Goal: Task Accomplishment & Management: Manage account settings

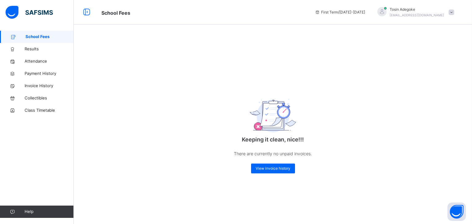
click at [451, 13] on span at bounding box center [452, 13] width 6 height 6
click at [429, 50] on span "Profile" at bounding box center [434, 52] width 41 height 8
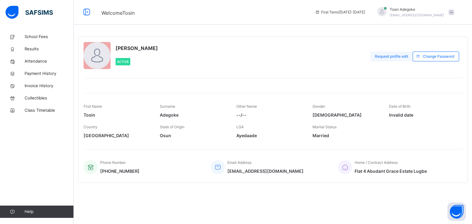
click at [392, 55] on span "Request profile edit" at bounding box center [391, 57] width 33 height 6
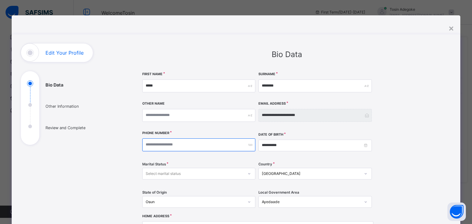
click at [185, 145] on input "number" at bounding box center [198, 145] width 113 height 13
type input "**********"
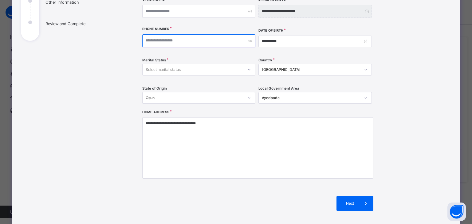
scroll to position [123, 0]
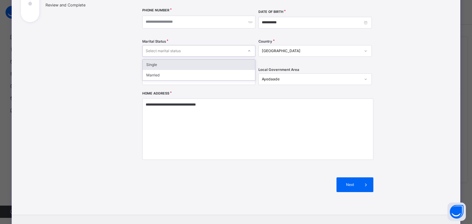
click at [210, 52] on div "Select marital status" at bounding box center [193, 51] width 101 height 10
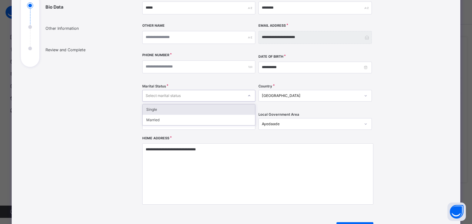
scroll to position [0, 0]
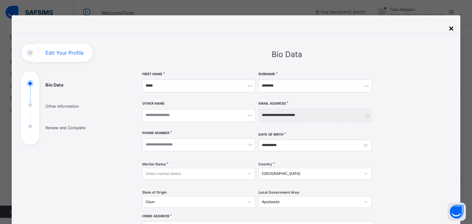
click at [450, 30] on div "×" at bounding box center [451, 28] width 6 height 13
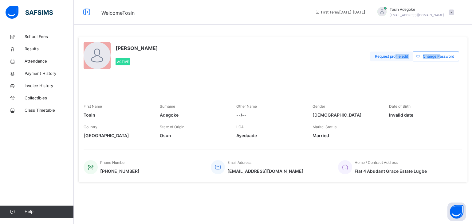
drag, startPoint x: 439, startPoint y: 57, endPoint x: 393, endPoint y: 61, distance: 45.7
click at [393, 62] on div "Request profile edit Change email Change Password" at bounding box center [416, 56] width 92 height 29
click at [393, 61] on div "Request profile edit" at bounding box center [391, 57] width 42 height 16
click at [385, 56] on span "Request profile edit" at bounding box center [391, 57] width 33 height 6
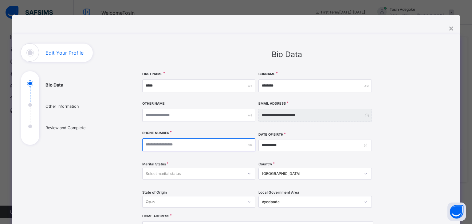
click at [178, 147] on input "number" at bounding box center [198, 145] width 113 height 13
type input "**********"
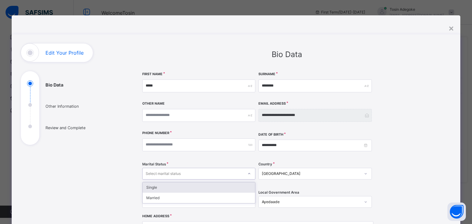
click at [198, 169] on div "Select marital status" at bounding box center [193, 174] width 101 height 10
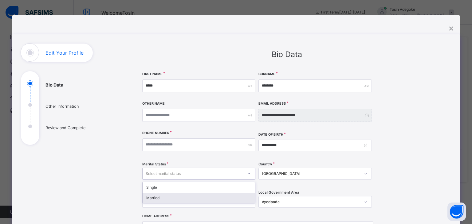
click at [161, 198] on div "Married" at bounding box center [199, 198] width 113 height 10
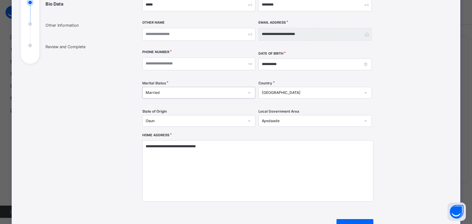
scroll to position [92, 0]
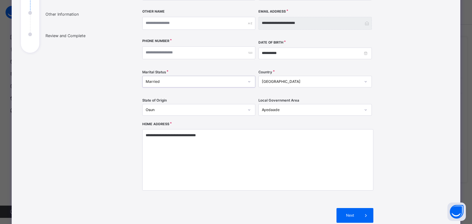
click at [359, 219] on span at bounding box center [366, 215] width 15 height 15
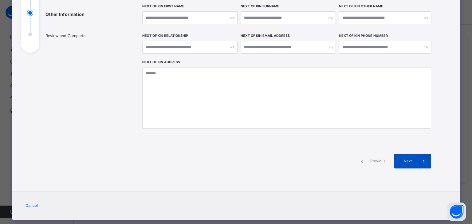
click at [409, 161] on span "Next" at bounding box center [408, 162] width 18 height 6
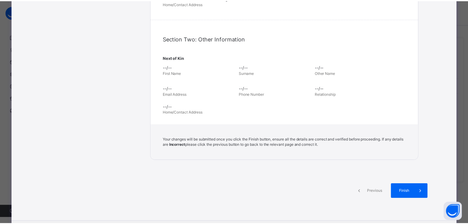
scroll to position [246, 0]
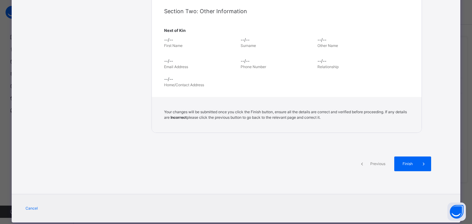
click at [408, 167] on div "Finish" at bounding box center [412, 164] width 37 height 15
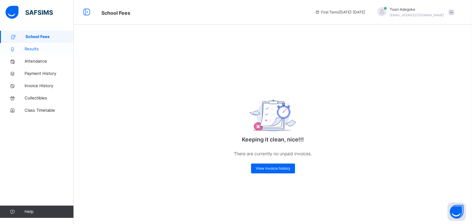
click at [34, 49] on span "Results" at bounding box center [49, 49] width 49 height 6
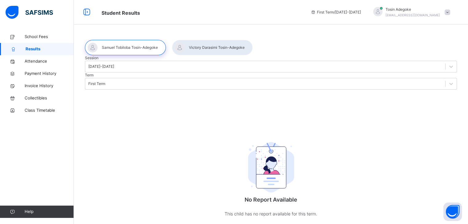
click at [111, 153] on div "Session [DATE]-[DATE] Term First Term No Report Available This child has no rep…" at bounding box center [271, 142] width 372 height 175
